Goal: Information Seeking & Learning: Understand process/instructions

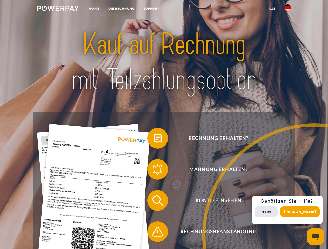
click at [58, 9] on img at bounding box center [58, 8] width 42 height 5
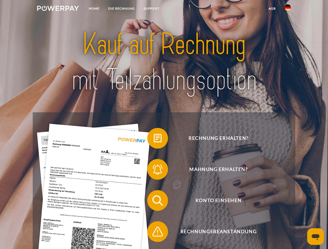
click at [288, 9] on img at bounding box center [288, 7] width 6 height 6
click at [272, 9] on link "agb" at bounding box center [272, 8] width 16 height 9
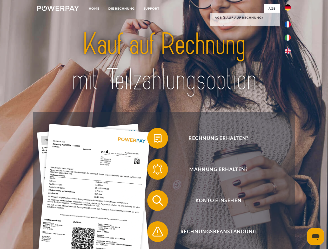
click at [154, 139] on span at bounding box center [150, 138] width 26 height 26
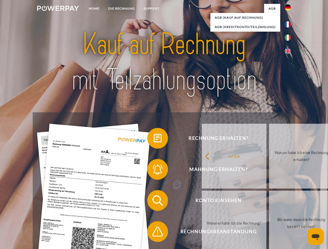
click at [202, 171] on link "zurück" at bounding box center [234, 156] width 65 height 65
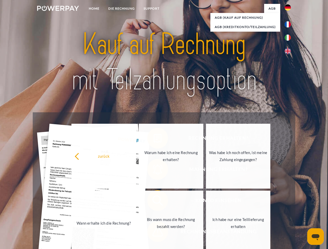
click at [154, 202] on div "zurück Warum habe ich eine Rechnung erhalten? Was habe ich noch offen, ist mein…" at bounding box center [171, 190] width 210 height 134
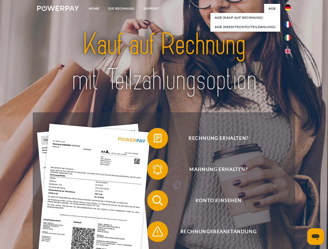
click at [154, 233] on span at bounding box center [150, 232] width 26 height 26
click at [289, 210] on div "Rechnung erhalten? Mahnung erhalten? Konto einsehen" at bounding box center [164, 216] width 262 height 208
click at [276, 211] on span "Konto einsehen" at bounding box center [218, 200] width 127 height 21
click at [302, 212] on header "Home DIE RECHNUNG SUPPORT" at bounding box center [164, 179] width 328 height 359
